Goal: Information Seeking & Learning: Learn about a topic

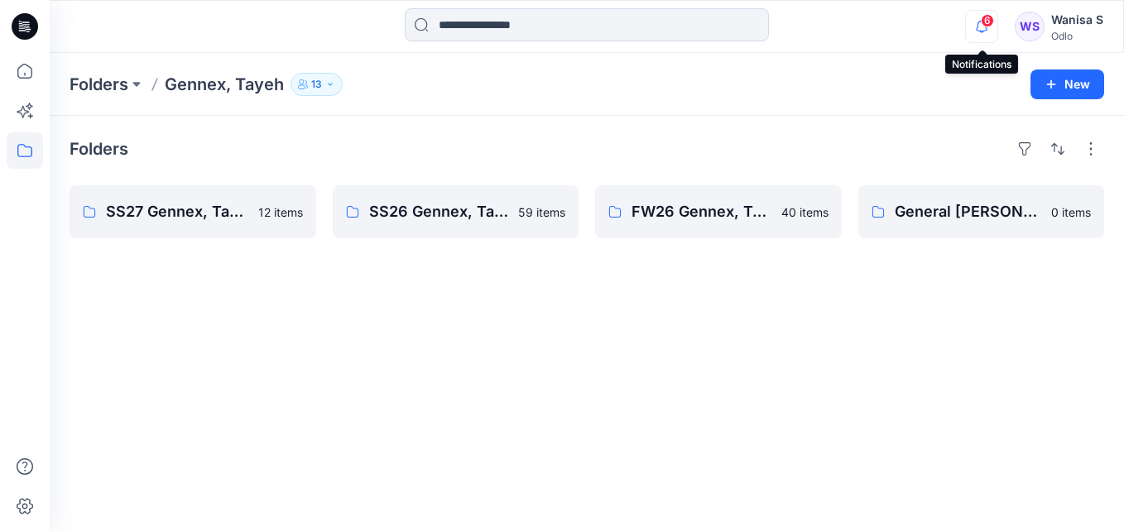
click at [988, 28] on icon "button" at bounding box center [982, 26] width 12 height 11
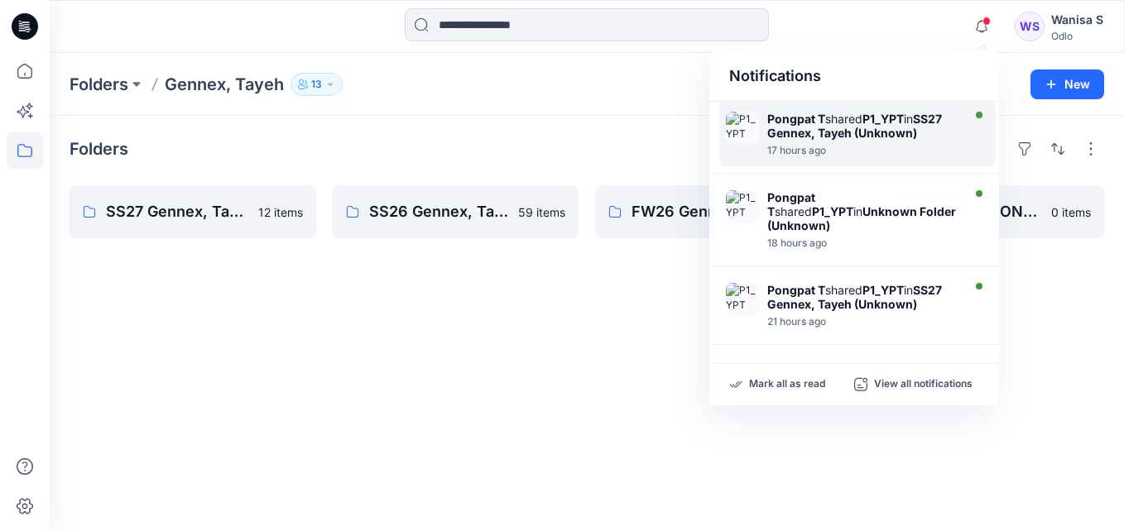
click at [903, 127] on strong "SS27 Gennex, Tayeh (Unknown)" at bounding box center [854, 126] width 175 height 28
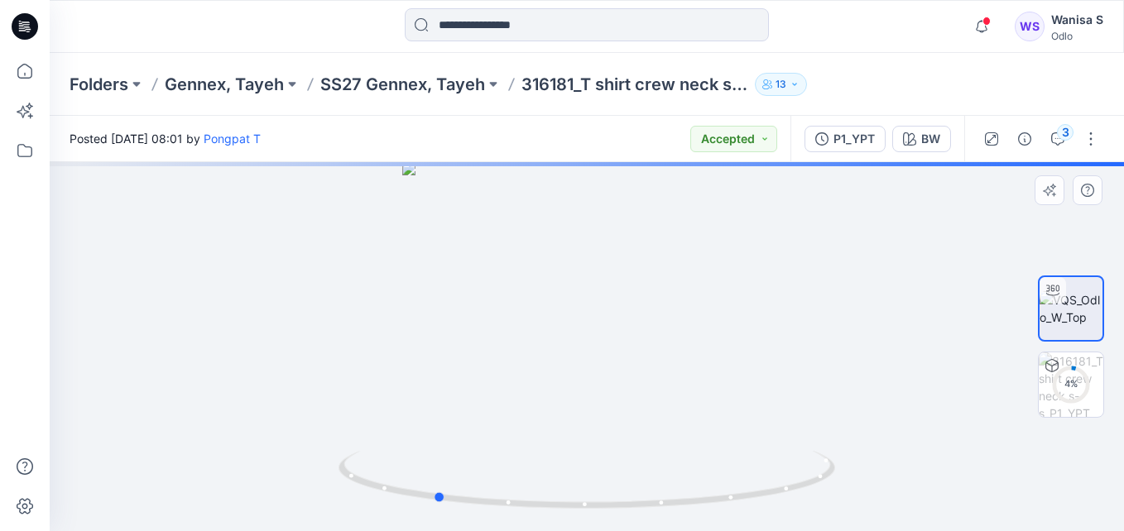
drag, startPoint x: 653, startPoint y: 344, endPoint x: 498, endPoint y: 359, distance: 155.5
click at [498, 359] on div at bounding box center [587, 346] width 1075 height 369
drag, startPoint x: 615, startPoint y: 363, endPoint x: 553, endPoint y: 359, distance: 62.2
click at [553, 359] on div at bounding box center [587, 346] width 1075 height 369
click at [983, 36] on icon "button" at bounding box center [981, 26] width 31 height 33
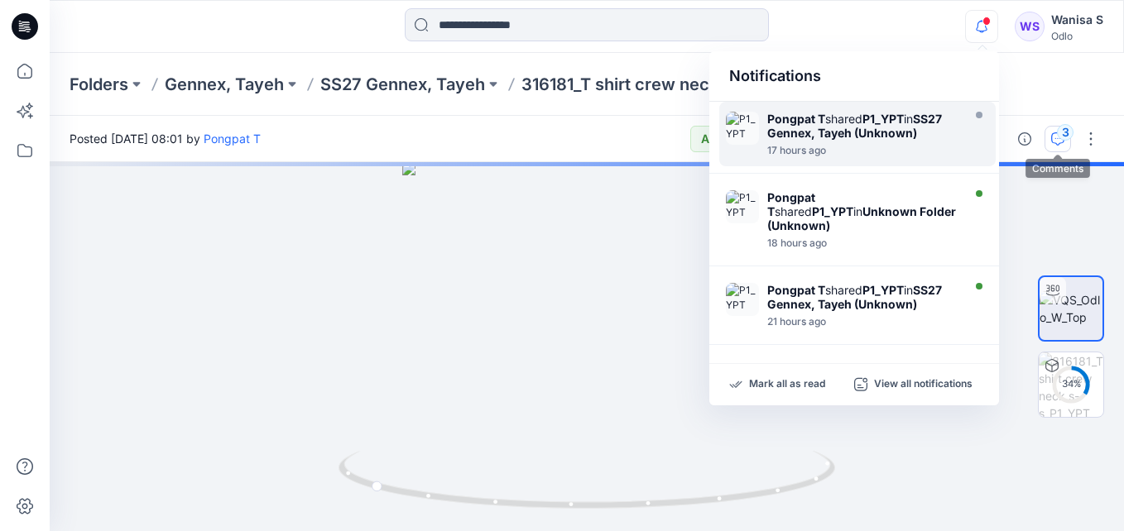
click at [1066, 138] on div "3" at bounding box center [1065, 132] width 17 height 17
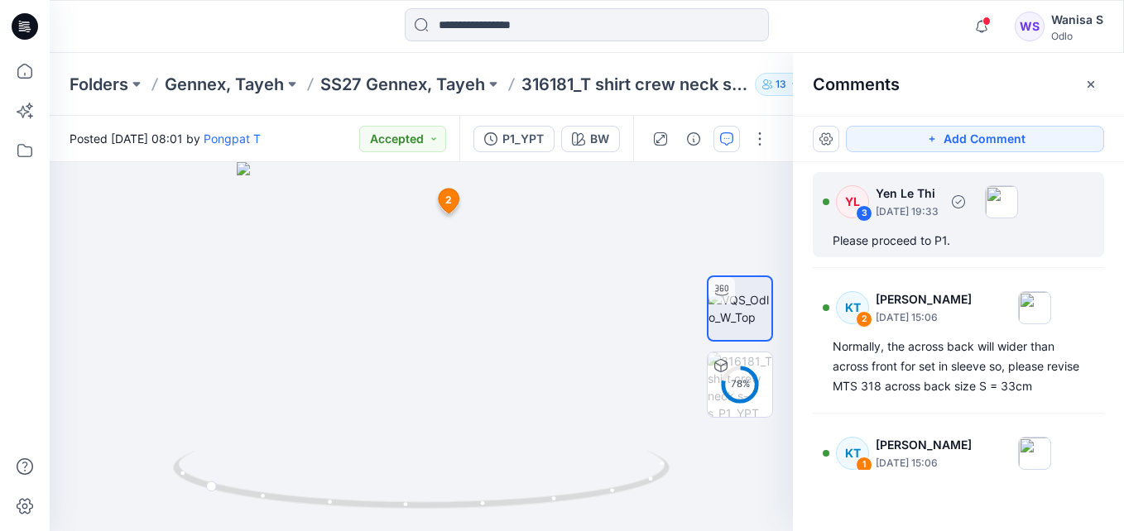
click at [941, 250] on div "Please proceed to P1." at bounding box center [959, 241] width 252 height 20
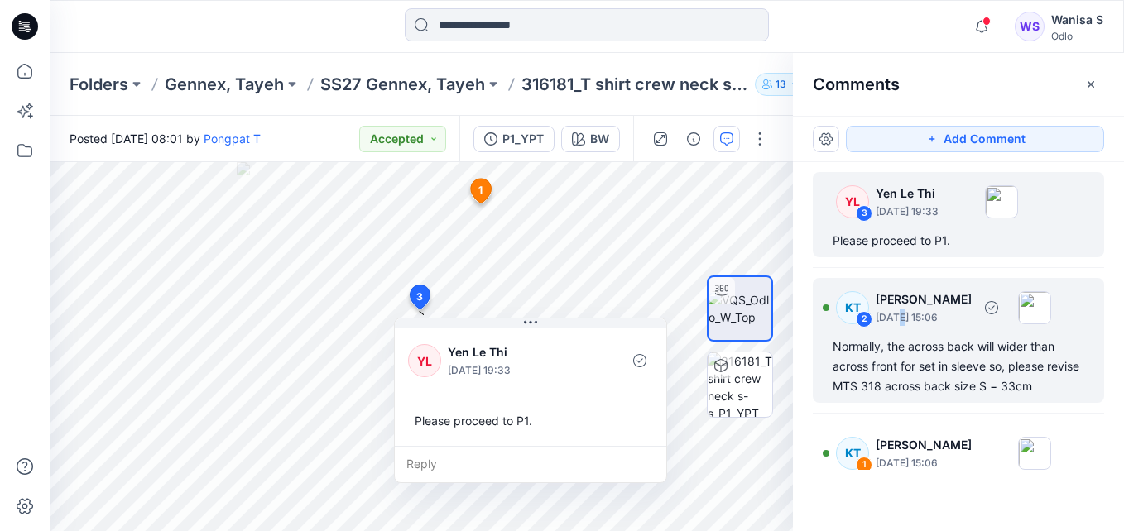
click at [901, 319] on p "[DATE] 15:06" at bounding box center [924, 318] width 96 height 17
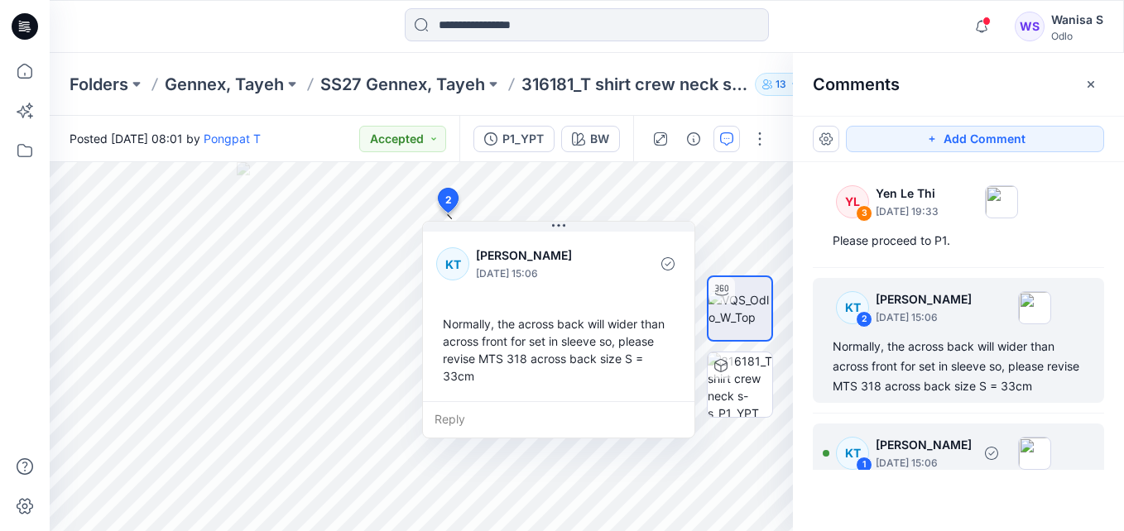
click at [965, 453] on p "[PERSON_NAME]" at bounding box center [924, 445] width 96 height 20
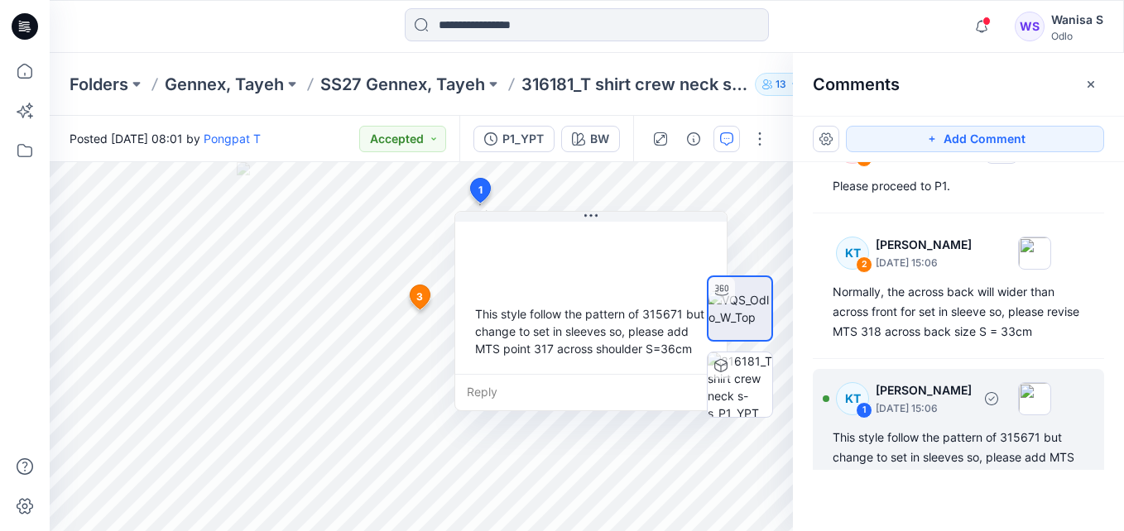
scroll to position [79, 0]
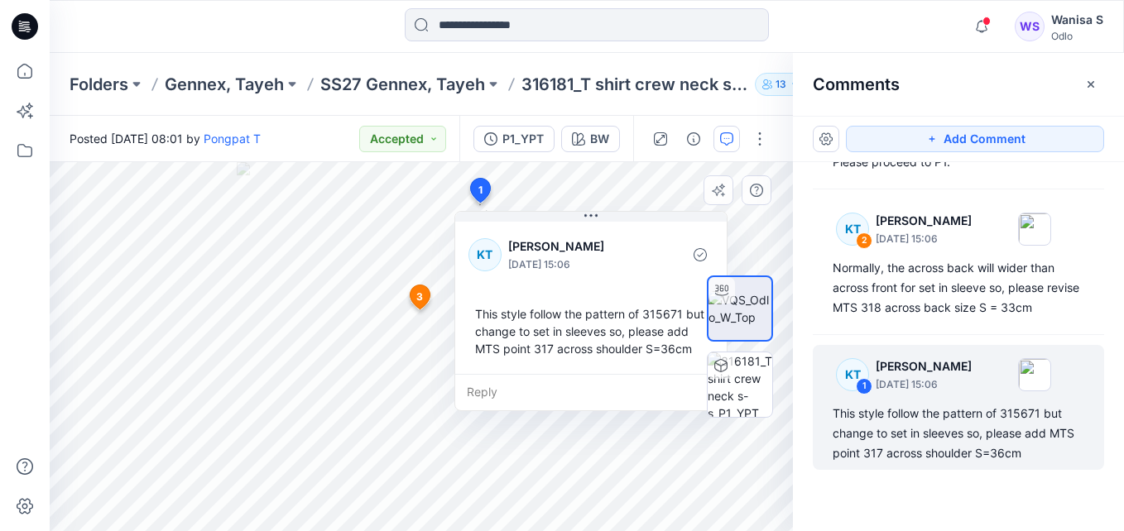
click at [328, 296] on div "4 1 [PERSON_NAME] [DATE] 15:06 This style follow the pattern of 315671 but chan…" at bounding box center [421, 346] width 743 height 369
click at [730, 388] on img at bounding box center [740, 385] width 65 height 65
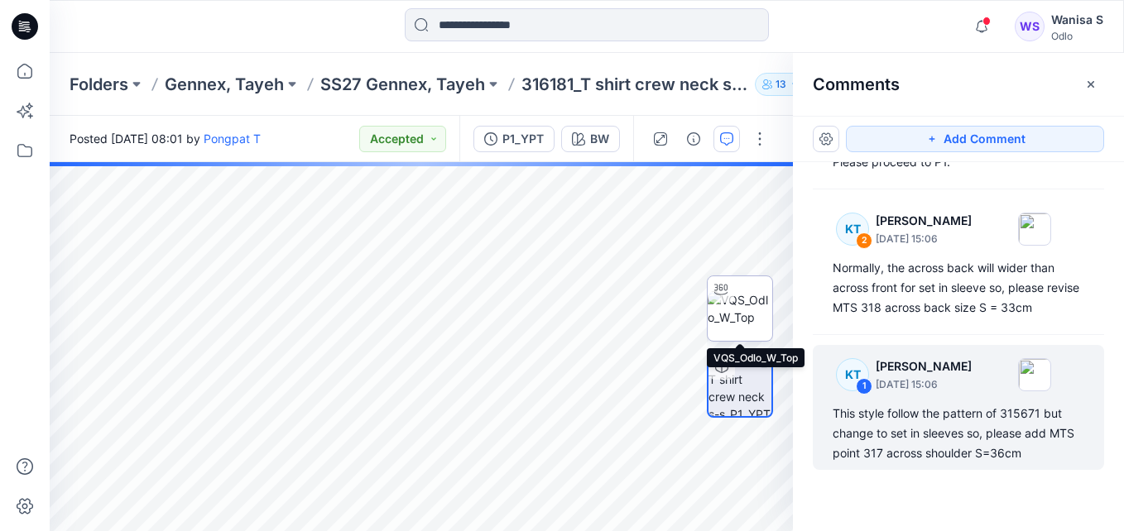
click at [732, 312] on img at bounding box center [740, 308] width 65 height 35
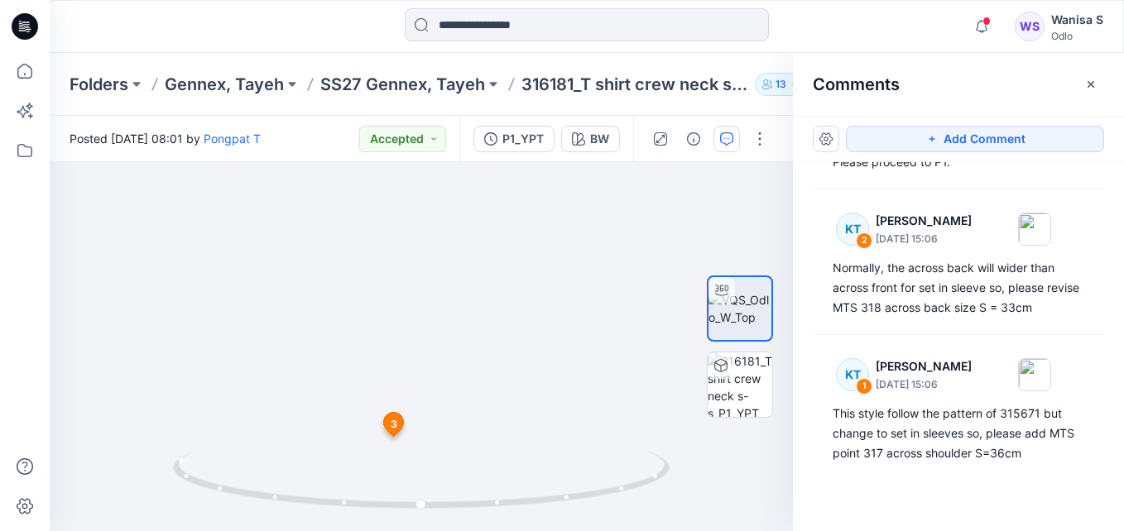
drag, startPoint x: 493, startPoint y: 309, endPoint x: 474, endPoint y: 574, distance: 265.6
click at [474, 531] on html "Notifications Pongpat T shared P1_YPT in SS27 Gennex, Tayeh (Unknown) 17 hours …" at bounding box center [562, 265] width 1124 height 531
drag, startPoint x: 518, startPoint y: 358, endPoint x: 522, endPoint y: 574, distance: 215.3
click at [522, 531] on html "Notifications Pongpat T shared P1_YPT in SS27 Gennex, Tayeh (Unknown) 17 hours …" at bounding box center [562, 265] width 1124 height 531
drag, startPoint x: 530, startPoint y: 368, endPoint x: 363, endPoint y: 375, distance: 167.4
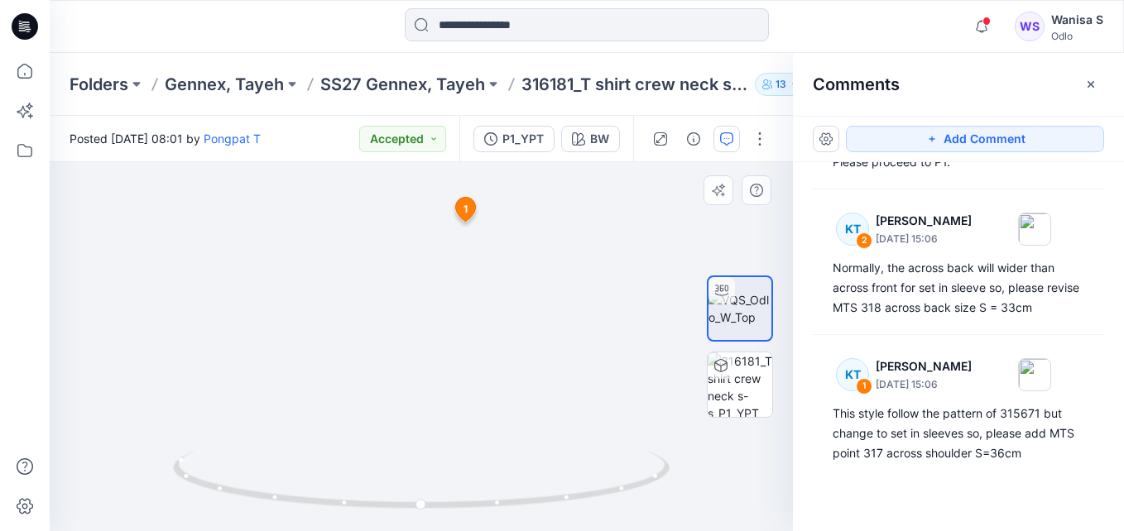
click at [358, 376] on img at bounding box center [213, 288] width 1603 height 487
drag, startPoint x: 568, startPoint y: 310, endPoint x: 537, endPoint y: 324, distance: 33.4
click at [537, 324] on img at bounding box center [192, 294] width 1603 height 474
click at [723, 321] on img at bounding box center [740, 308] width 63 height 35
drag, startPoint x: 598, startPoint y: 446, endPoint x: 459, endPoint y: 450, distance: 138.3
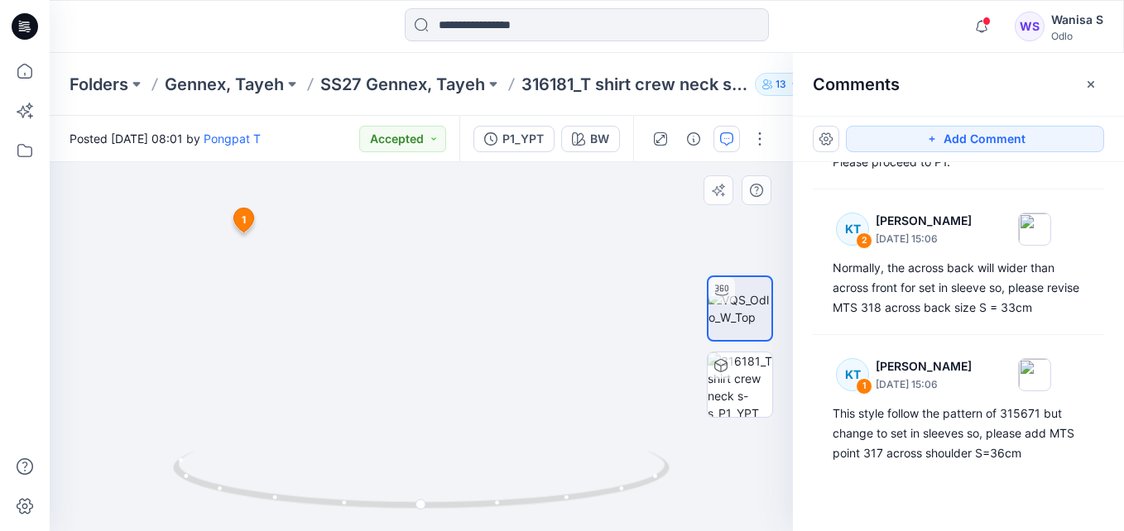
click at [762, 427] on div at bounding box center [740, 347] width 66 height 166
click at [746, 396] on img at bounding box center [740, 385] width 65 height 65
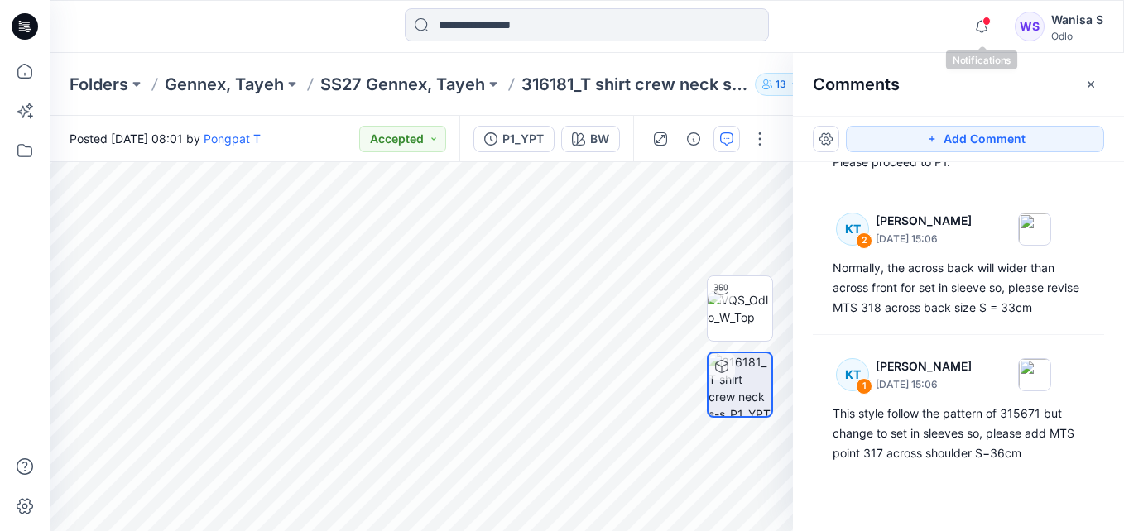
click at [984, 19] on span at bounding box center [987, 21] width 8 height 9
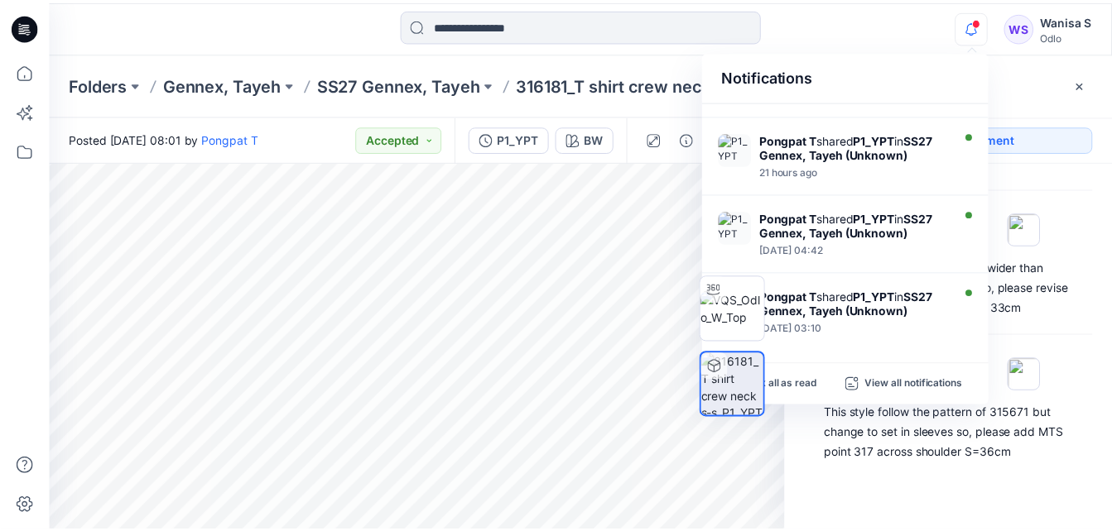
scroll to position [166, 0]
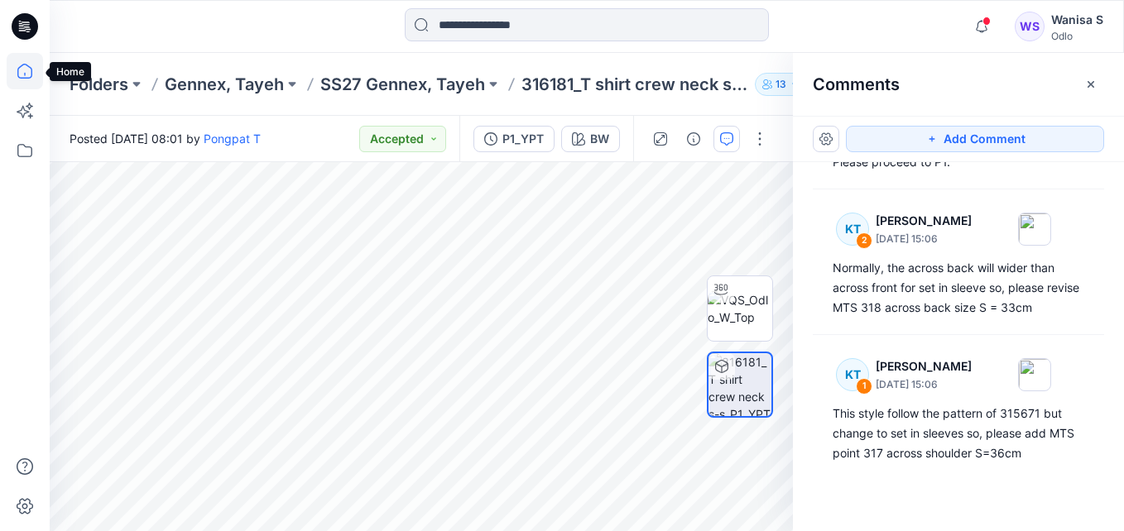
click at [21, 66] on icon at bounding box center [24, 71] width 15 height 15
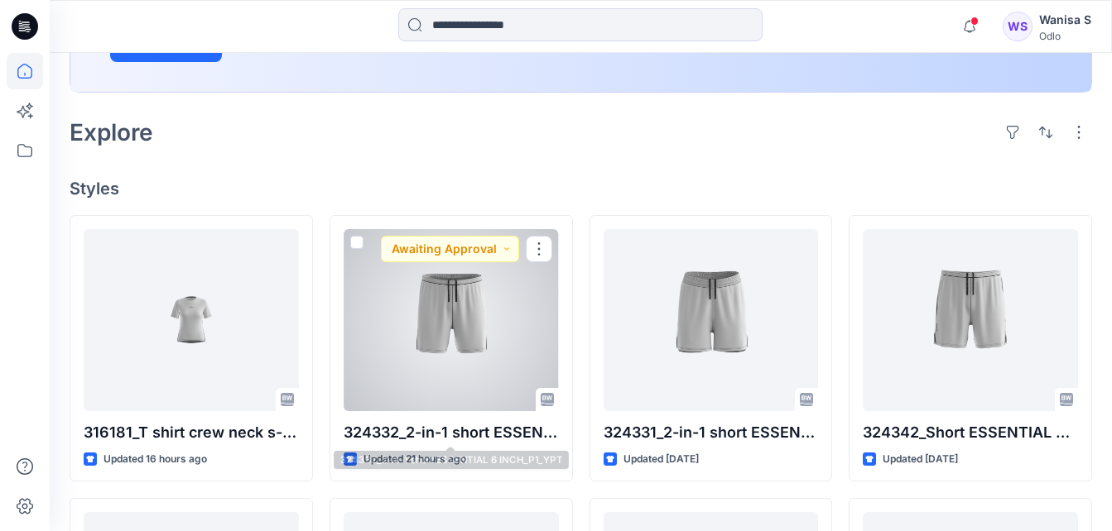
scroll to position [331, 0]
